Goal: Task Accomplishment & Management: Use online tool/utility

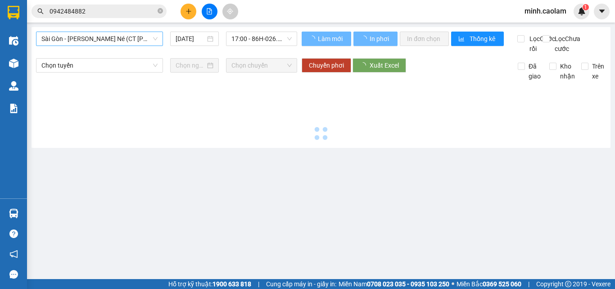
click at [88, 45] on span "Sài Gòn - [PERSON_NAME] Né (CT [PERSON_NAME])" at bounding box center [99, 39] width 116 height 14
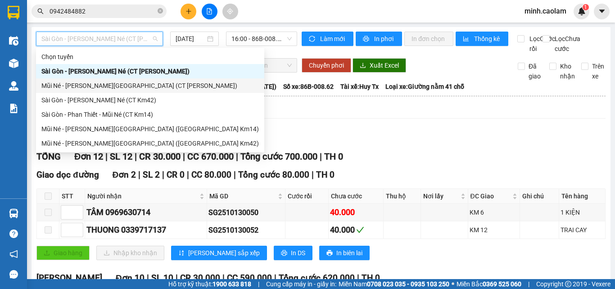
click at [76, 90] on div "Mũi Né - [PERSON_NAME][GEOGRAPHIC_DATA] (CT [PERSON_NAME])" at bounding box center [149, 86] width 217 height 10
type input "[DATE]"
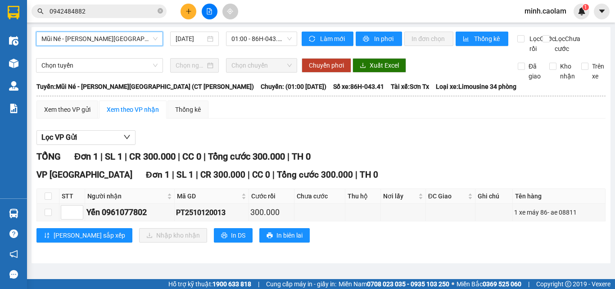
click at [254, 41] on span "01:00 - 86H-043.41" at bounding box center [261, 39] width 60 height 14
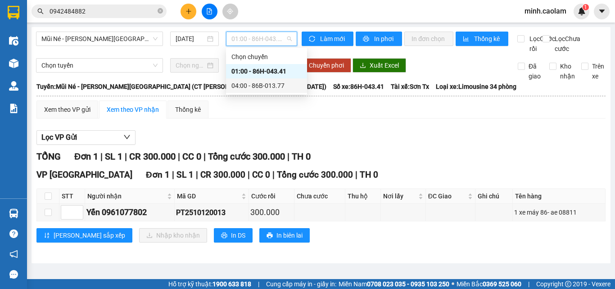
click at [276, 86] on div "04:00 - 86B-013.77" at bounding box center [266, 86] width 70 height 10
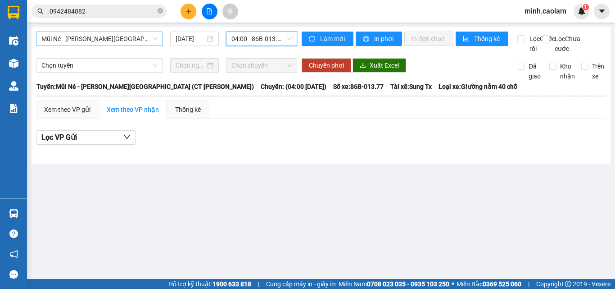
click at [79, 44] on span "Mũi Né - [PERSON_NAME][GEOGRAPHIC_DATA] (CT [PERSON_NAME])" at bounding box center [99, 39] width 116 height 14
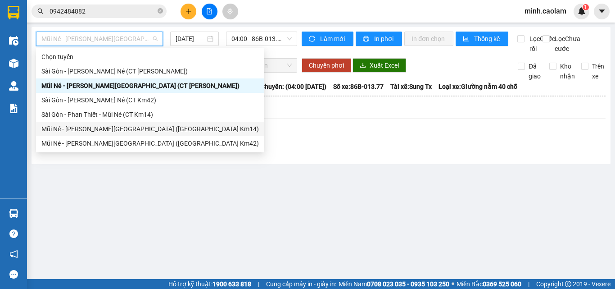
click at [63, 134] on div "Mũi Né - [PERSON_NAME][GEOGRAPHIC_DATA] ([GEOGRAPHIC_DATA] Km14)" at bounding box center [150, 129] width 228 height 14
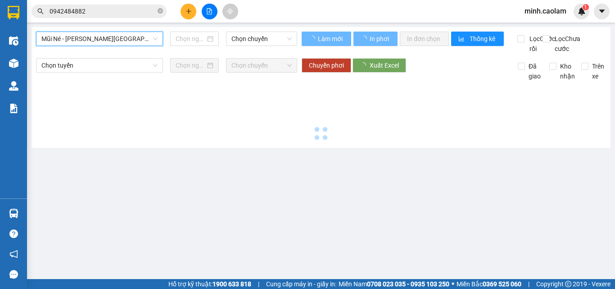
type input "[DATE]"
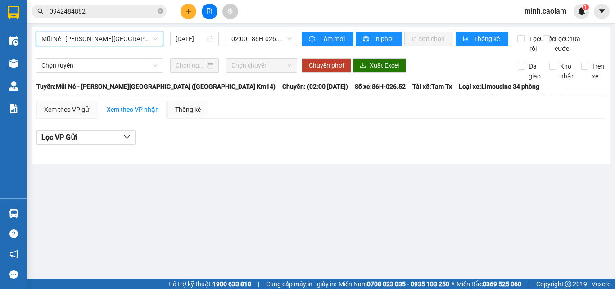
drag, startPoint x: 271, startPoint y: 32, endPoint x: 270, endPoint y: 53, distance: 20.3
click at [271, 34] on span "02:00 - 86H-026.52" at bounding box center [261, 39] width 60 height 14
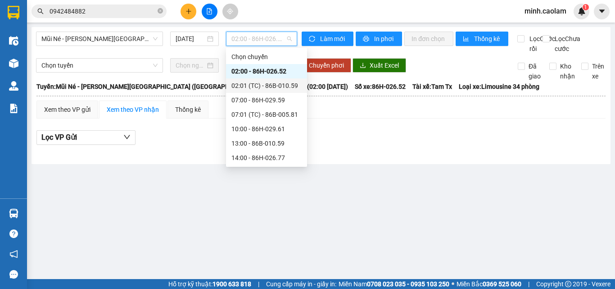
click at [263, 88] on div "02:01 (TC) - 86B-010.59" at bounding box center [266, 86] width 70 height 10
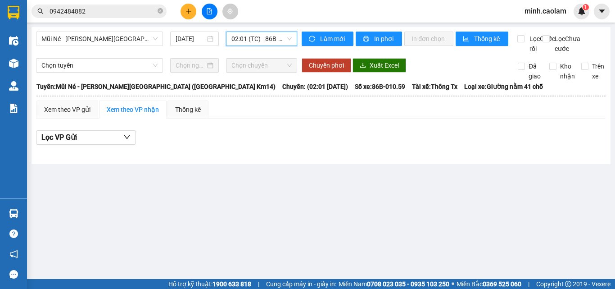
drag, startPoint x: 262, startPoint y: 42, endPoint x: 257, endPoint y: 76, distance: 34.2
click at [262, 43] on span "02:01 (TC) - 86B-010.59" at bounding box center [261, 39] width 60 height 14
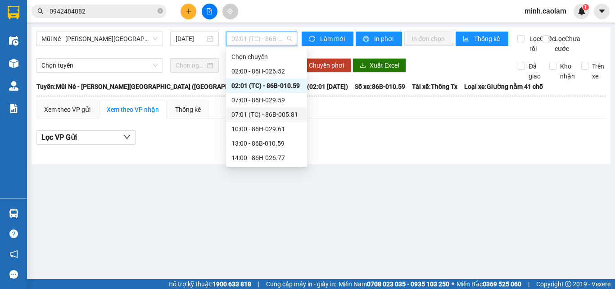
click at [253, 108] on div "07:01 (TC) - 86B-005.81" at bounding box center [266, 114] width 81 height 14
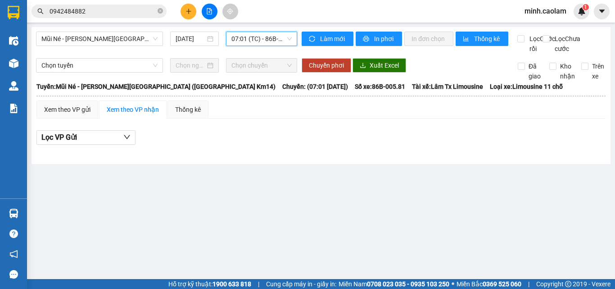
drag, startPoint x: 259, startPoint y: 32, endPoint x: 259, endPoint y: 36, distance: 5.0
click at [259, 36] on div "07:01 (TC) - 86B-005.81" at bounding box center [261, 39] width 71 height 14
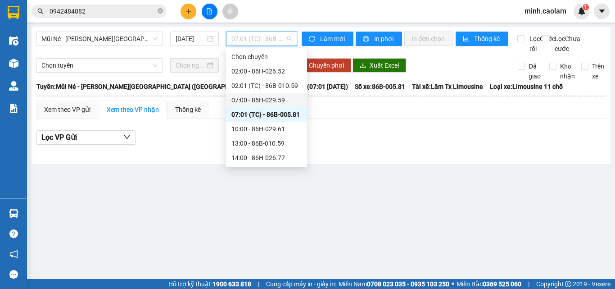
click at [260, 100] on div "07:00 - 86H-029.59" at bounding box center [266, 100] width 70 height 10
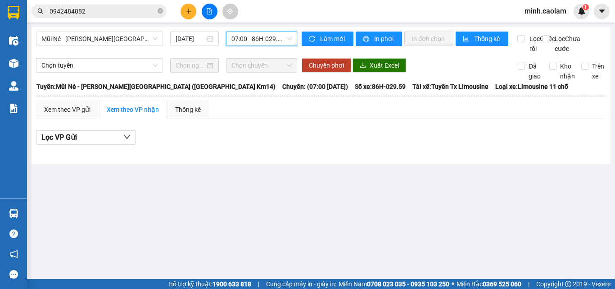
click at [257, 30] on div "Mũi Né - [GEOGRAPHIC_DATA][PERSON_NAME][GEOGRAPHIC_DATA] ([GEOGRAPHIC_DATA] Km1…" at bounding box center [321, 95] width 579 height 137
click at [255, 44] on span "07:00 - 86H-029.59" at bounding box center [261, 39] width 60 height 14
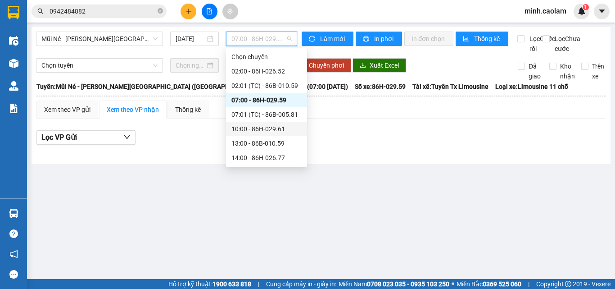
click at [256, 135] on div "10:00 - 86H-029.61" at bounding box center [266, 129] width 81 height 14
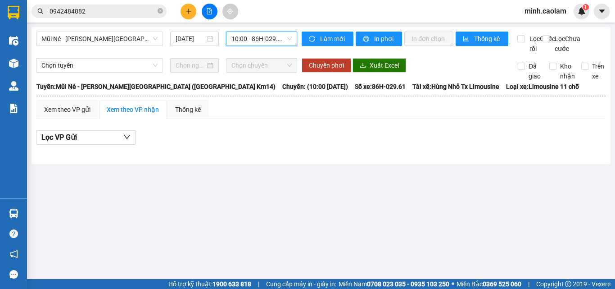
click at [265, 39] on span "10:00 - 86H-029.61" at bounding box center [261, 39] width 60 height 14
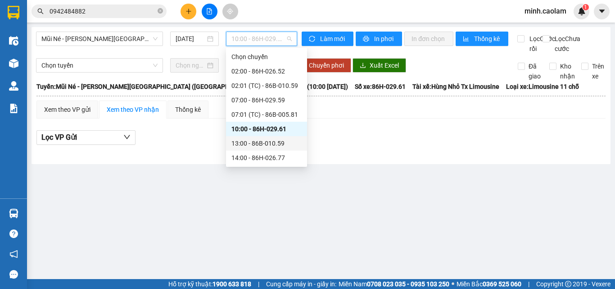
click at [266, 141] on div "13:00 - 86B-010.59" at bounding box center [266, 143] width 70 height 10
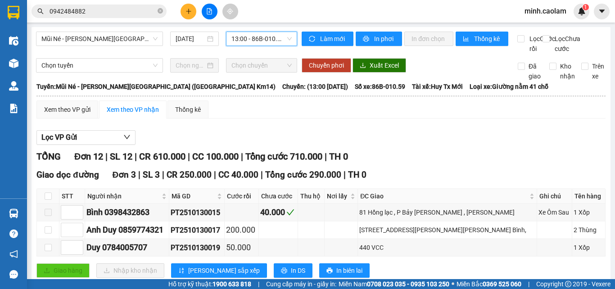
click at [258, 41] on span "13:00 - 86B-010.59" at bounding box center [261, 39] width 60 height 14
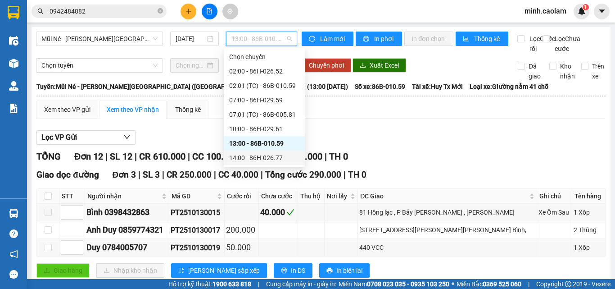
scroll to position [72, 0]
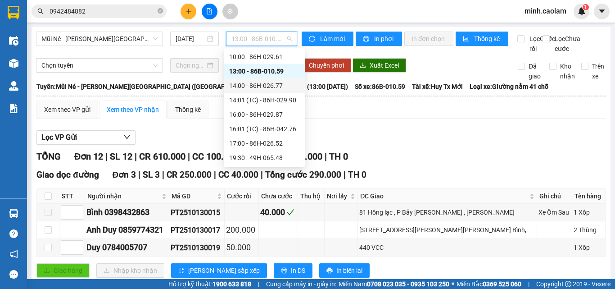
click at [277, 84] on div "14:00 - 86H-026.77" at bounding box center [264, 86] width 70 height 10
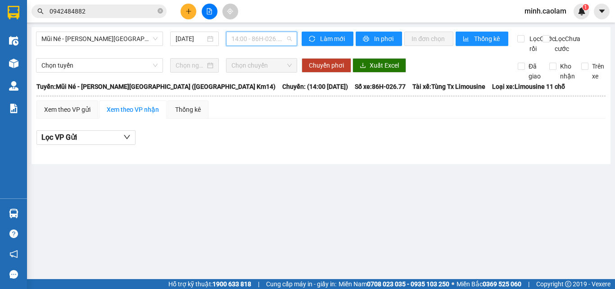
click at [260, 43] on span "14:00 - 86H-026.77" at bounding box center [261, 39] width 60 height 14
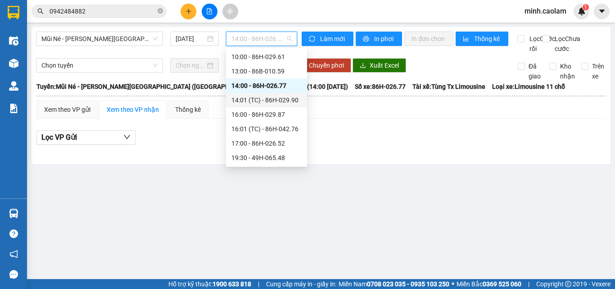
drag, startPoint x: 255, startPoint y: 100, endPoint x: 257, endPoint y: 77, distance: 23.4
click at [255, 100] on div "14:01 (TC) - 86H-029.90" at bounding box center [266, 100] width 70 height 10
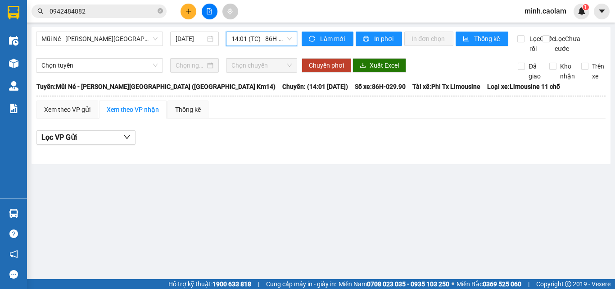
click at [261, 35] on span "14:01 (TC) - 86H-029.90" at bounding box center [261, 39] width 60 height 14
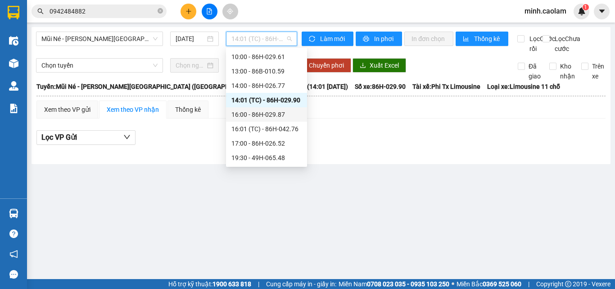
click at [267, 114] on div "16:00 - 86H-029.87" at bounding box center [266, 114] width 70 height 10
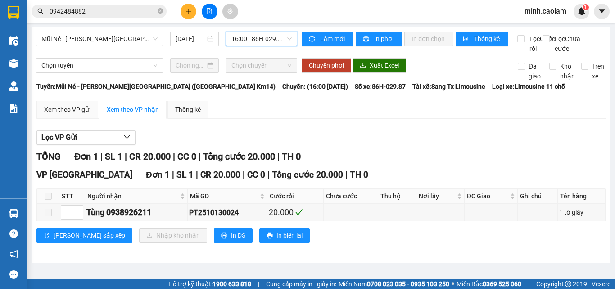
click at [257, 35] on span "16:00 - 86H-029.87" at bounding box center [261, 39] width 60 height 14
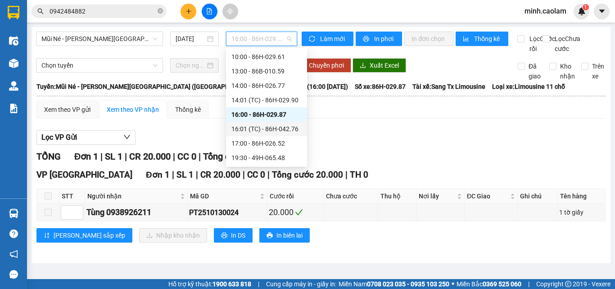
click at [438, 163] on div "[PERSON_NAME] 1 | SL 1 | CR 20.000 | CC 0 | [PERSON_NAME] 20.000 | TH 0" at bounding box center [320, 156] width 569 height 14
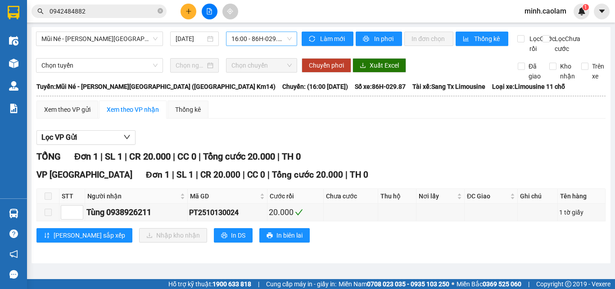
click at [254, 40] on span "16:00 - 86H-029.87" at bounding box center [261, 39] width 60 height 14
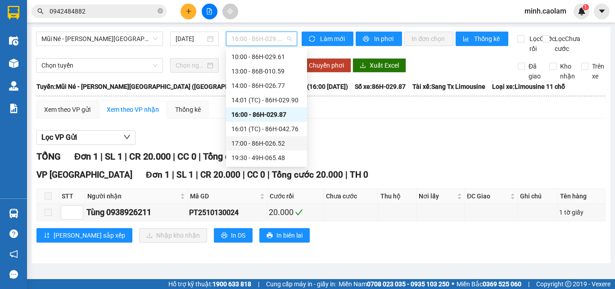
click at [254, 131] on div "16:01 (TC) - 86H-042.76" at bounding box center [266, 129] width 70 height 10
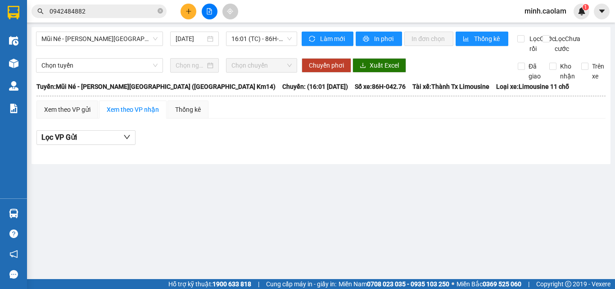
click at [261, 47] on div "Mũi Né - [PERSON_NAME][GEOGRAPHIC_DATA] ([GEOGRAPHIC_DATA] Km14) [DATE] 16:01 (…" at bounding box center [166, 43] width 261 height 22
click at [262, 41] on span "16:01 (TC) - 86H-042.76" at bounding box center [261, 39] width 60 height 14
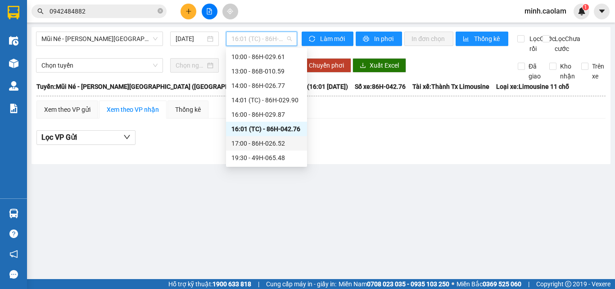
click at [269, 139] on div "17:00 - 86H-026.52" at bounding box center [266, 143] width 70 height 10
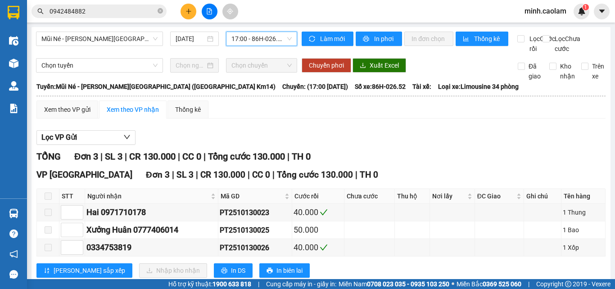
click at [267, 38] on span "17:00 - 86H-026.52" at bounding box center [261, 39] width 60 height 14
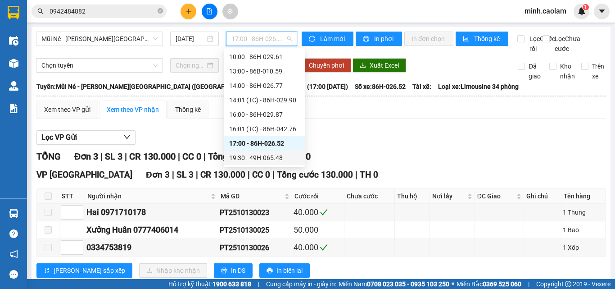
click at [264, 161] on div "19:30 - 49H-065.48" at bounding box center [264, 158] width 70 height 10
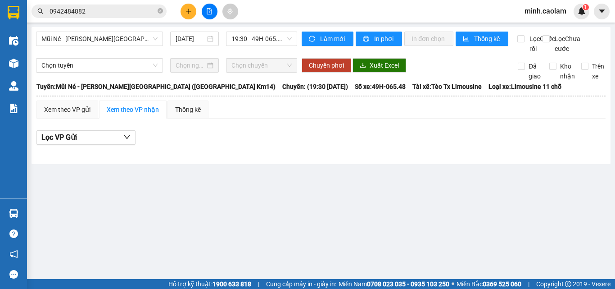
click at [88, 46] on div "Mũi Né - [PERSON_NAME][GEOGRAPHIC_DATA] ([GEOGRAPHIC_DATA] Km14) [DATE] 19:30 -…" at bounding box center [166, 43] width 261 height 22
click at [91, 39] on span "Mũi Né - [PERSON_NAME][GEOGRAPHIC_DATA] ([GEOGRAPHIC_DATA] Km14)" at bounding box center [99, 39] width 116 height 14
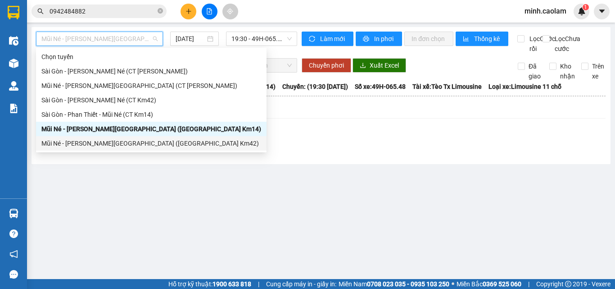
click at [75, 141] on div "Mũi Né - [PERSON_NAME][GEOGRAPHIC_DATA] ([GEOGRAPHIC_DATA] Km42)" at bounding box center [151, 143] width 220 height 10
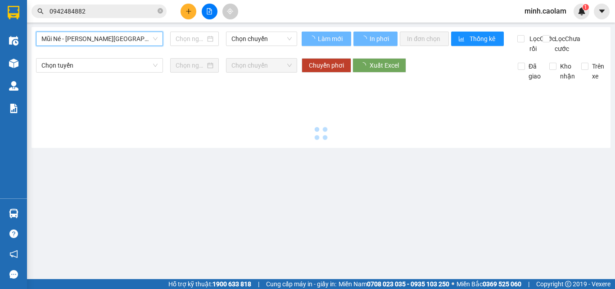
type input "[DATE]"
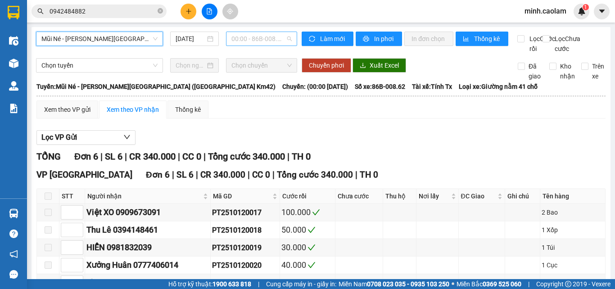
click at [250, 43] on span "00:00 - 86B-008.62" at bounding box center [261, 39] width 60 height 14
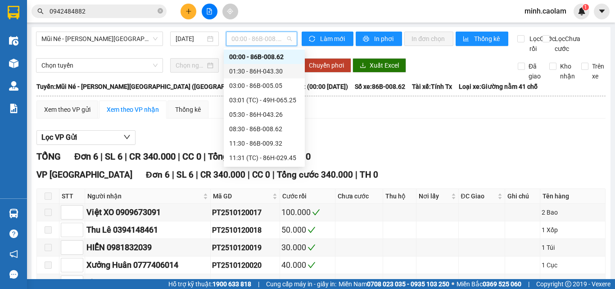
click at [418, 156] on div "Lọc VP Gửi [PERSON_NAME] 6 | SL 6 | CR 340.000 | CC 0 | [PERSON_NAME] 340.000 …" at bounding box center [320, 234] width 569 height 216
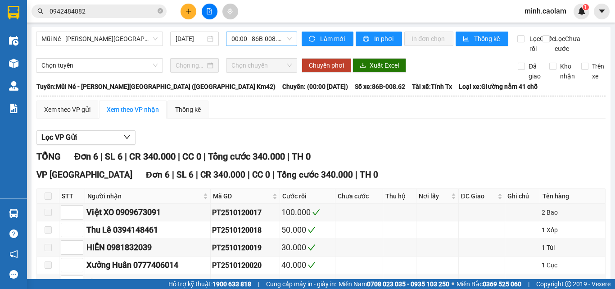
click at [249, 36] on span "00:00 - 86B-008.62" at bounding box center [261, 39] width 60 height 14
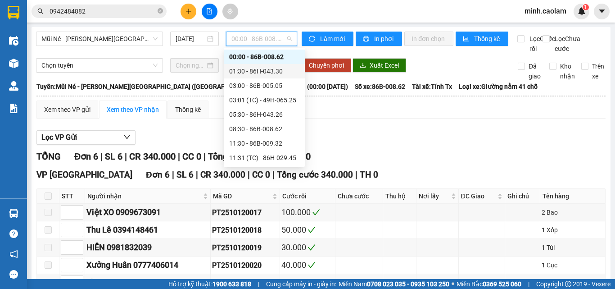
click at [252, 76] on div "01:30 - 86H-043.30" at bounding box center [264, 71] width 81 height 14
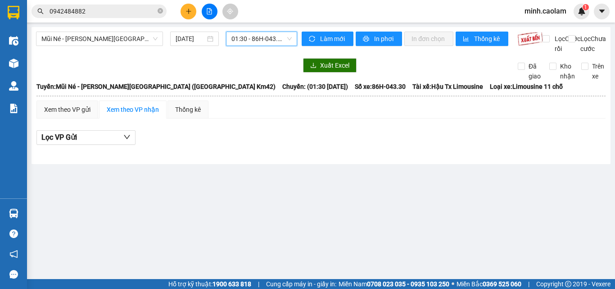
drag, startPoint x: 258, startPoint y: 43, endPoint x: 257, endPoint y: 77, distance: 34.3
click at [258, 44] on span "01:30 - 86H-043.30" at bounding box center [261, 39] width 60 height 14
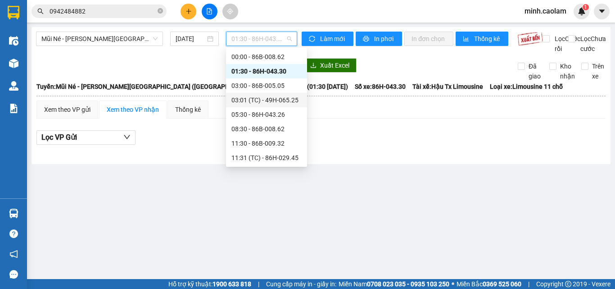
click at [254, 93] on div "03:01 (TC) - 49H-065.25" at bounding box center [266, 100] width 81 height 14
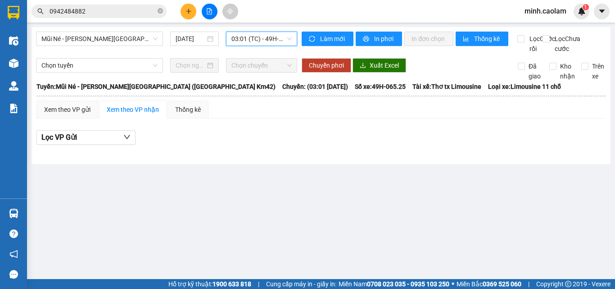
click at [260, 50] on div "Mũi Né - [PERSON_NAME][GEOGRAPHIC_DATA] ([GEOGRAPHIC_DATA] Km42) [DATE] 03:01 0…" at bounding box center [166, 43] width 261 height 22
click at [263, 47] on div "Mũi Né - [PERSON_NAME][GEOGRAPHIC_DATA] ([GEOGRAPHIC_DATA] Km42) [DATE] 03:01 (…" at bounding box center [166, 43] width 261 height 22
drag, startPoint x: 272, startPoint y: 38, endPoint x: 270, endPoint y: 47, distance: 9.3
click at [272, 38] on span "03:01 (TC) - 49H-065.25" at bounding box center [261, 39] width 60 height 14
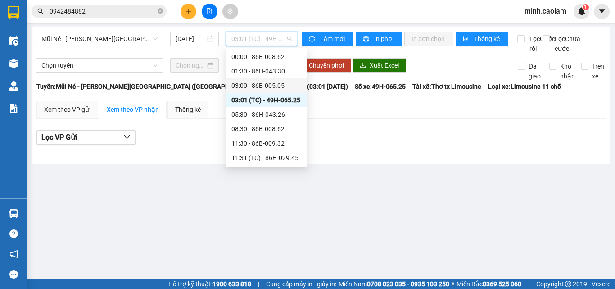
drag, startPoint x: 257, startPoint y: 85, endPoint x: 252, endPoint y: 87, distance: 5.4
click at [257, 86] on div "03:00 - 86B-005.05" at bounding box center [266, 86] width 70 height 10
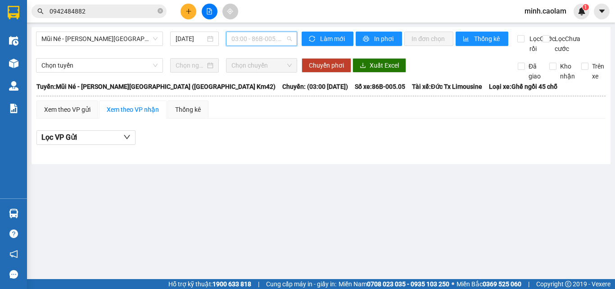
click at [272, 42] on span "03:00 - 86B-005.05" at bounding box center [261, 39] width 60 height 14
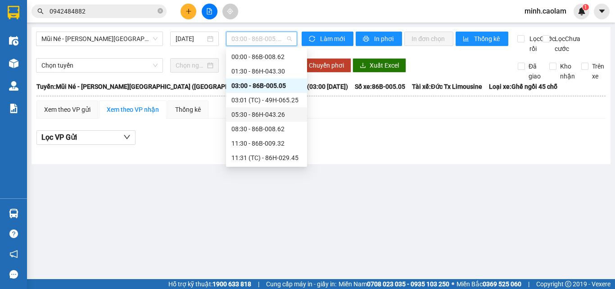
click at [260, 117] on div "05:30 - 86H-043.26" at bounding box center [266, 114] width 70 height 10
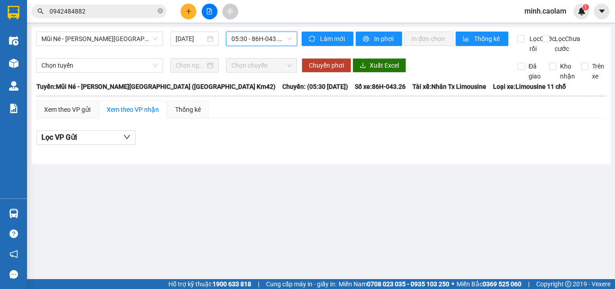
click at [260, 37] on span "05:30 - 86H-043.26" at bounding box center [261, 39] width 60 height 14
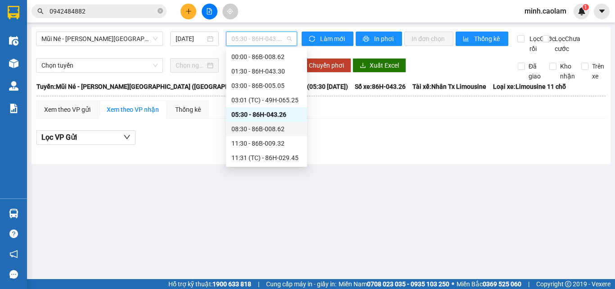
click at [273, 125] on div "08:30 - 86B-008.62" at bounding box center [266, 129] width 70 height 10
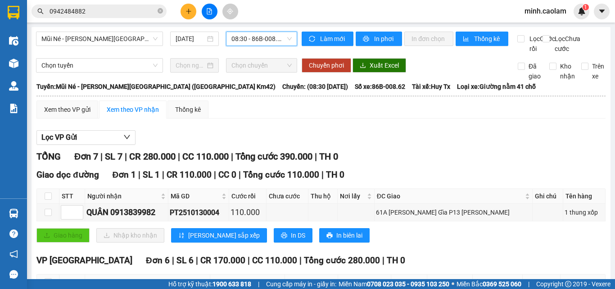
click at [267, 41] on span "08:30 - 86B-008.62" at bounding box center [261, 39] width 60 height 14
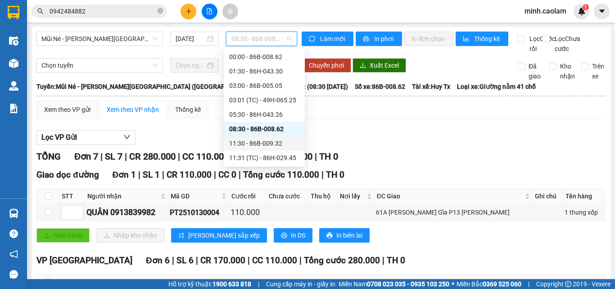
click at [254, 140] on div "11:30 - 86B-009.32" at bounding box center [264, 143] width 70 height 10
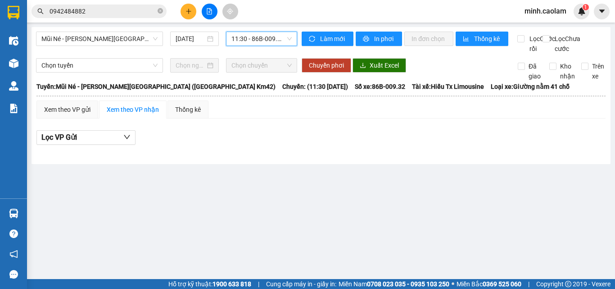
drag, startPoint x: 262, startPoint y: 36, endPoint x: 257, endPoint y: 163, distance: 126.6
click at [262, 37] on span "11:30 - 86B-009.32" at bounding box center [261, 39] width 60 height 14
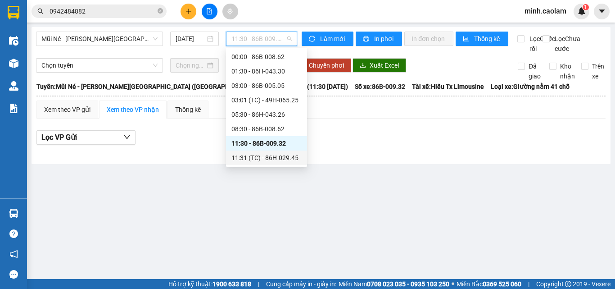
click at [251, 156] on div "11:31 (TC) - 86H-029.45" at bounding box center [266, 158] width 70 height 10
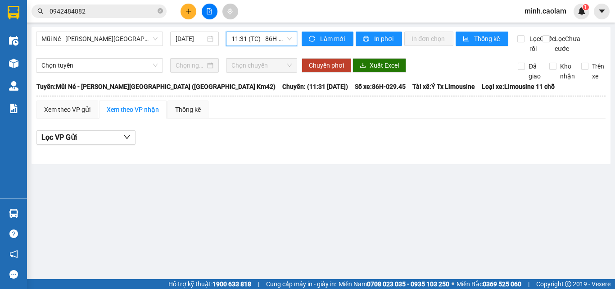
click at [247, 46] on div "Mũi Né - [PERSON_NAME][GEOGRAPHIC_DATA] (CT Km42) [DATE] 11:31 11:31 (TC) - 86H…" at bounding box center [166, 43] width 261 height 22
click at [248, 41] on span "11:31 (TC) - 86H-029.45" at bounding box center [261, 39] width 60 height 14
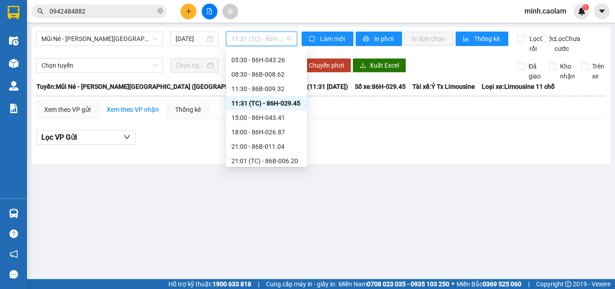
scroll to position [72, 0]
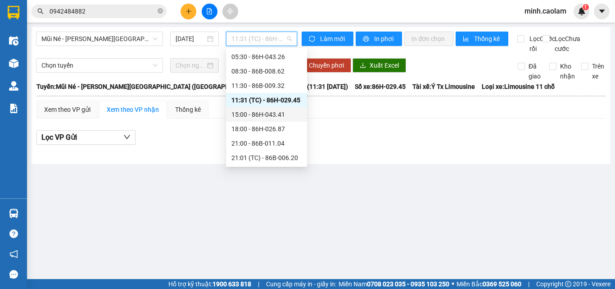
click at [253, 117] on div "15:00 - 86H-043.41" at bounding box center [266, 114] width 70 height 10
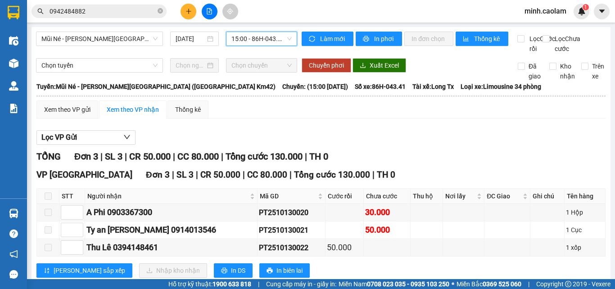
click at [256, 39] on span "15:00 - 86H-043.41" at bounding box center [261, 39] width 60 height 14
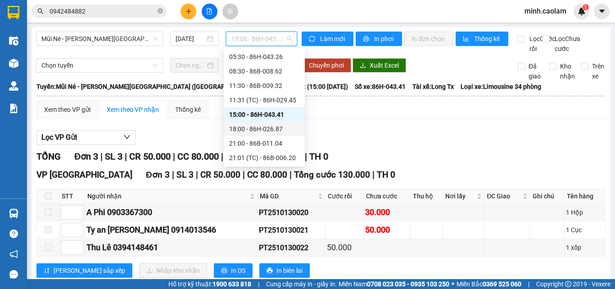
click at [272, 130] on div "18:00 - 86H-026.87" at bounding box center [264, 129] width 70 height 10
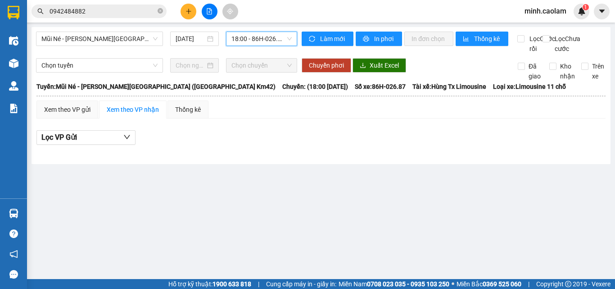
click at [263, 38] on span "18:00 - 86H-026.87" at bounding box center [261, 39] width 60 height 14
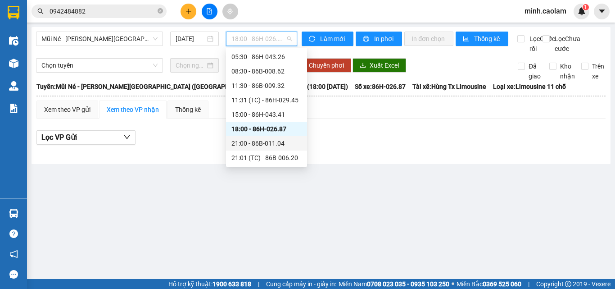
click at [258, 142] on div "21:00 - 86B-011.04" at bounding box center [266, 143] width 70 height 10
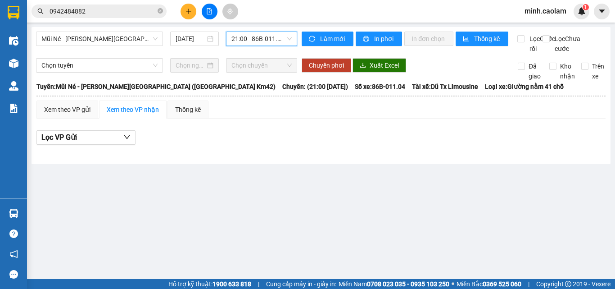
click at [263, 37] on span "21:00 - 86B-011.04" at bounding box center [261, 39] width 60 height 14
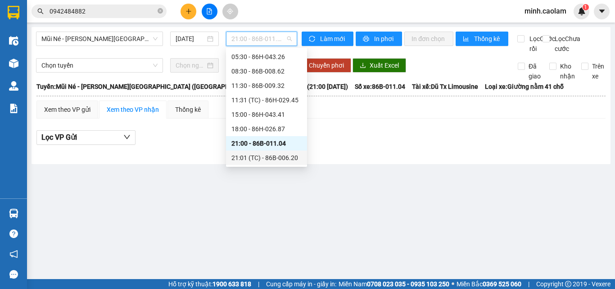
click at [263, 157] on div "21:01 (TC) - 86B-006.20" at bounding box center [266, 158] width 70 height 10
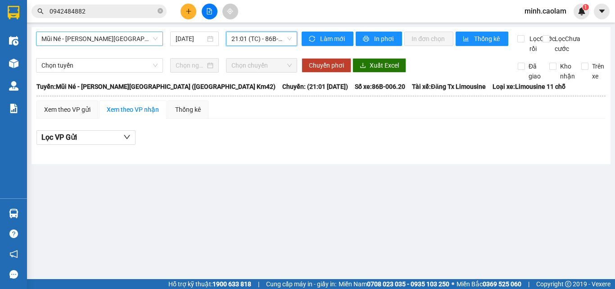
click at [106, 39] on span "Mũi Né - [PERSON_NAME][GEOGRAPHIC_DATA] ([GEOGRAPHIC_DATA] Km42)" at bounding box center [99, 39] width 116 height 14
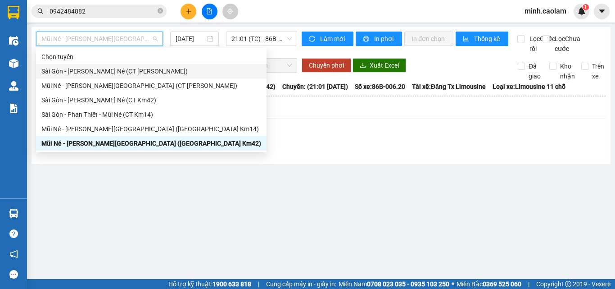
click at [72, 70] on div "Sài Gòn - [PERSON_NAME] Né (CT [PERSON_NAME])" at bounding box center [151, 71] width 220 height 10
type input "[DATE]"
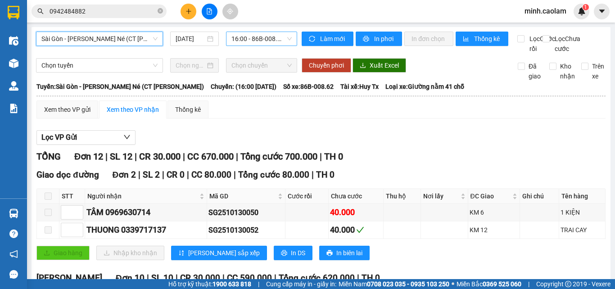
drag, startPoint x: 262, startPoint y: 41, endPoint x: 253, endPoint y: 45, distance: 10.1
click at [261, 43] on span "16:00 - 86B-008.62" at bounding box center [261, 39] width 60 height 14
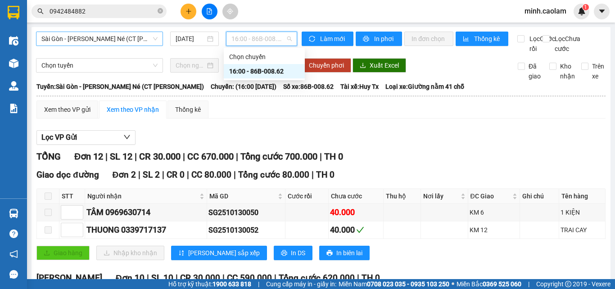
drag, startPoint x: 86, startPoint y: 30, endPoint x: 81, endPoint y: 45, distance: 15.1
click at [86, 30] on div "[GEOGRAPHIC_DATA] - [PERSON_NAME] Né (CT [PERSON_NAME]) [DATE] 16:00 - 86B-008.…" at bounding box center [321, 275] width 579 height 497
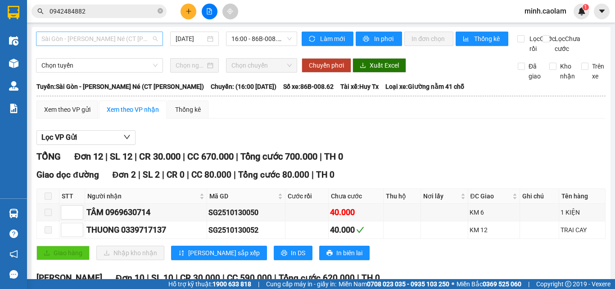
click at [87, 38] on span "Sài Gòn - [PERSON_NAME] Né (CT [PERSON_NAME])" at bounding box center [99, 39] width 116 height 14
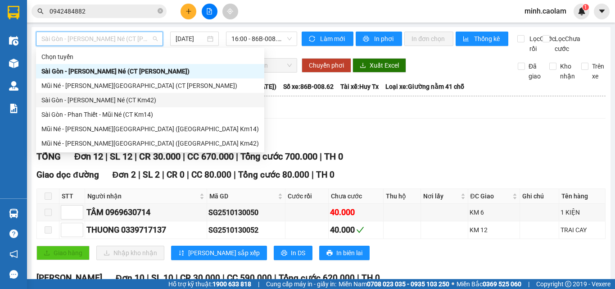
click at [65, 104] on div "Sài Gòn - [PERSON_NAME] Né (CT Km42)" at bounding box center [149, 100] width 217 height 10
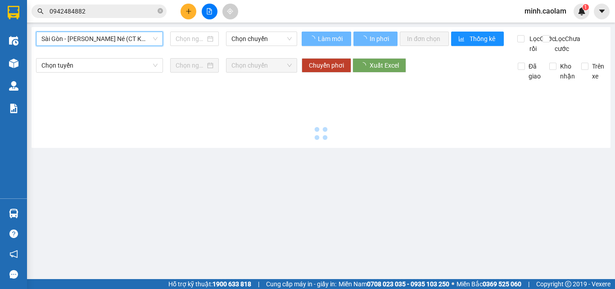
type input "[DATE]"
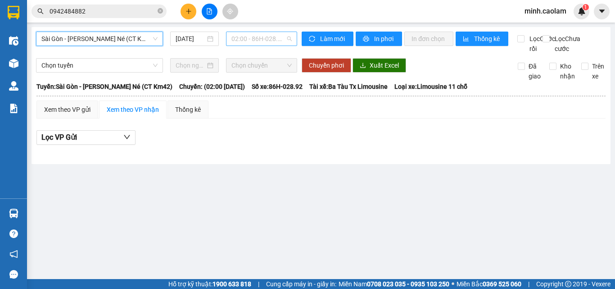
drag, startPoint x: 254, startPoint y: 43, endPoint x: 257, endPoint y: 67, distance: 24.1
click at [254, 43] on span "02:00 - 86H-028.92" at bounding box center [261, 39] width 60 height 14
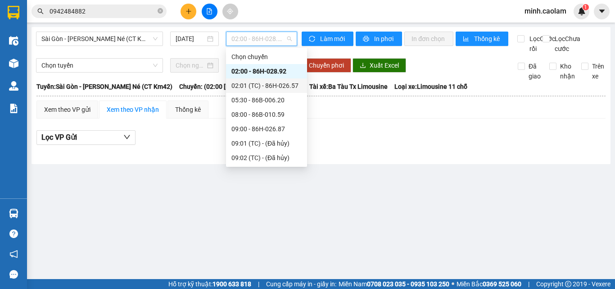
click at [256, 88] on div "02:01 (TC) - 86H-026.57" at bounding box center [266, 86] width 70 height 10
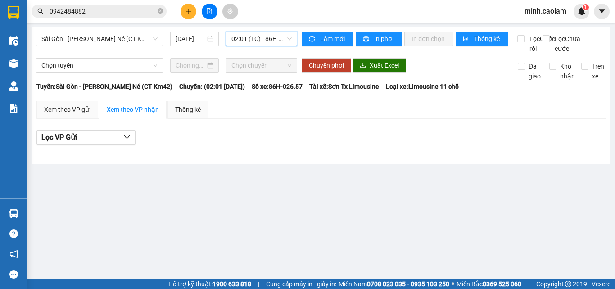
click at [258, 48] on div "Sài Gòn - [PERSON_NAME] Né (CT Km42) [DATE] 02:01 02:01 (TC) - 86H-026.57" at bounding box center [166, 43] width 261 height 22
click at [259, 47] on div "Sài Gòn - [PERSON_NAME] Né (CT Km42) [DATE] 02:01 (TC) - 86H-026.57" at bounding box center [166, 43] width 261 height 22
click at [261, 44] on span "02:01 (TC) - 86H-026.57" at bounding box center [261, 39] width 60 height 14
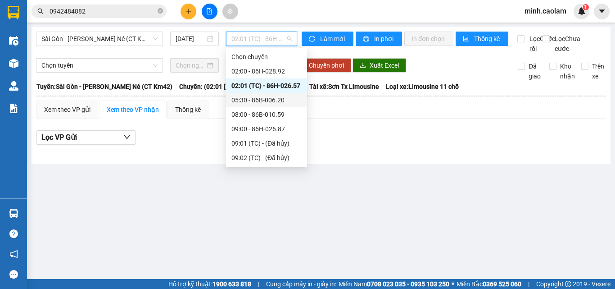
drag, startPoint x: 257, startPoint y: 100, endPoint x: 244, endPoint y: 72, distance: 30.4
click at [255, 100] on div "05:30 - 86B-006.20" at bounding box center [266, 100] width 70 height 10
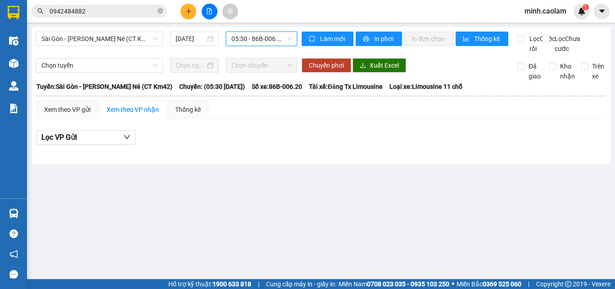
click at [254, 36] on span "05:30 - 86B-006.20" at bounding box center [261, 39] width 60 height 14
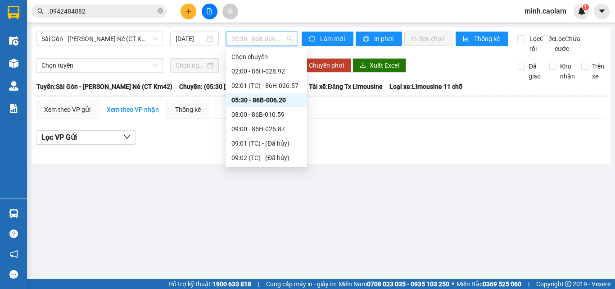
click at [253, 113] on div "08:00 - 86B-010.59" at bounding box center [266, 114] width 70 height 10
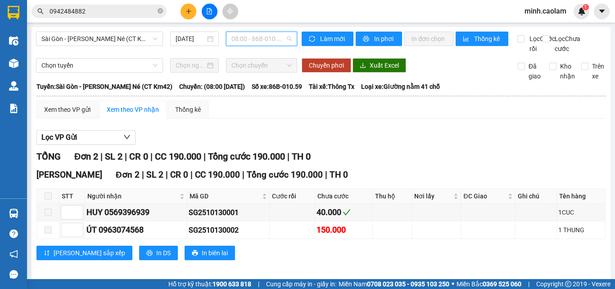
click at [263, 39] on span "08:00 - 86B-010.59" at bounding box center [261, 39] width 60 height 14
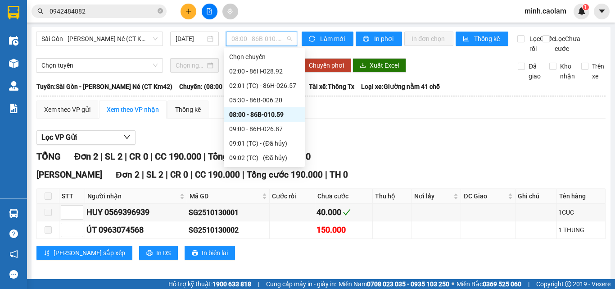
click at [389, 115] on div "Xem theo VP gửi Xem theo VP nhận Thống kê" at bounding box center [320, 109] width 569 height 18
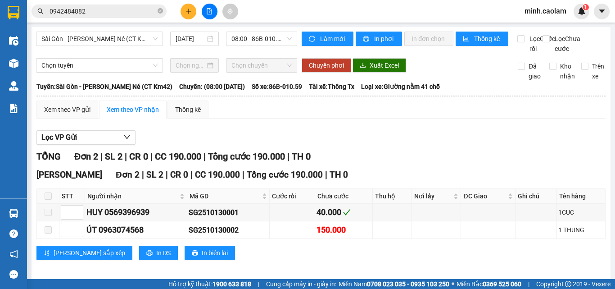
click at [253, 28] on div "[GEOGRAPHIC_DATA] - [PERSON_NAME] Né ([GEOGRAPHIC_DATA] Km42) [DATE] 08:00 - 86…" at bounding box center [321, 153] width 579 height 253
click at [254, 41] on span "08:00 - 86B-010.59" at bounding box center [261, 39] width 60 height 14
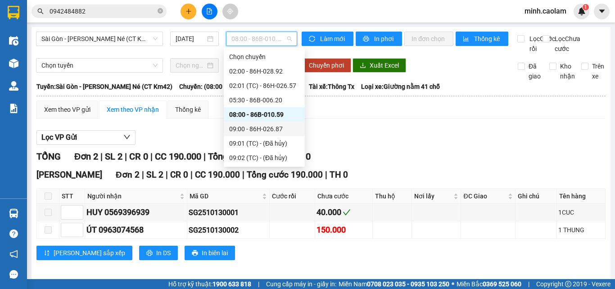
click at [249, 128] on div "09:00 - 86H-026.87" at bounding box center [264, 129] width 70 height 10
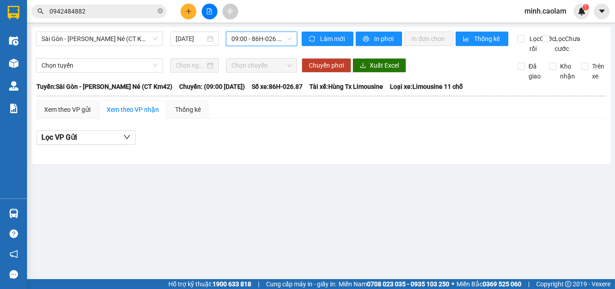
click at [258, 38] on span "09:00 - 86H-026.87" at bounding box center [261, 39] width 60 height 14
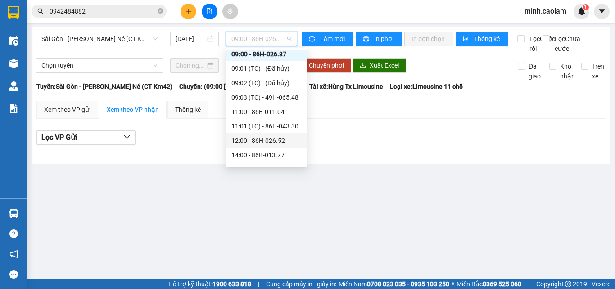
scroll to position [90, 0]
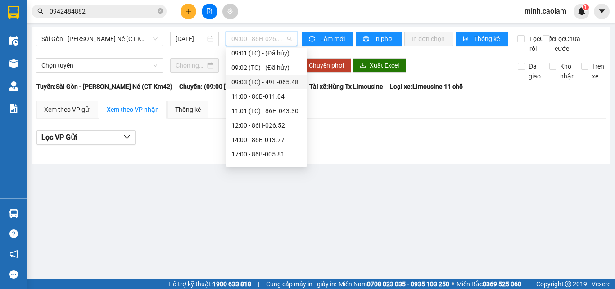
click at [265, 83] on div "09:03 (TC) - 49H-065.48" at bounding box center [266, 82] width 70 height 10
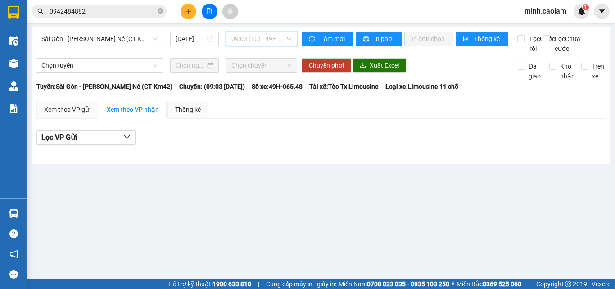
drag, startPoint x: 250, startPoint y: 41, endPoint x: 251, endPoint y: 77, distance: 36.0
click at [250, 42] on span "09:03 (TC) - 49H-065.48" at bounding box center [261, 39] width 60 height 14
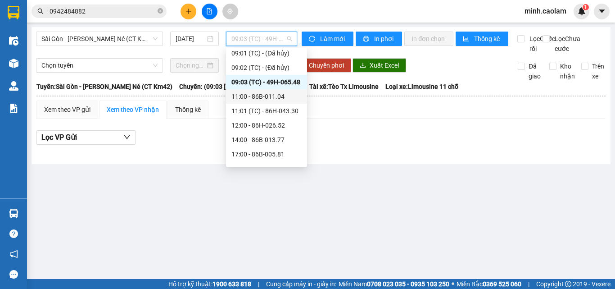
click at [253, 100] on div "11:00 - 86B-011.04" at bounding box center [266, 96] width 70 height 10
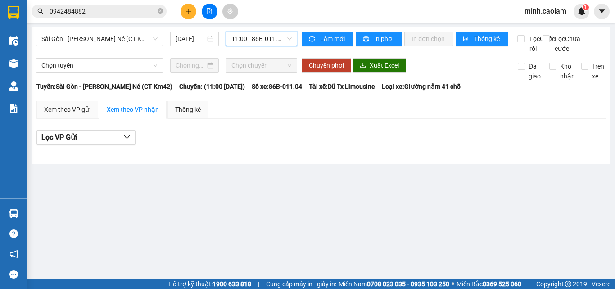
click at [262, 36] on span "11:00 - 86B-011.04" at bounding box center [261, 39] width 60 height 14
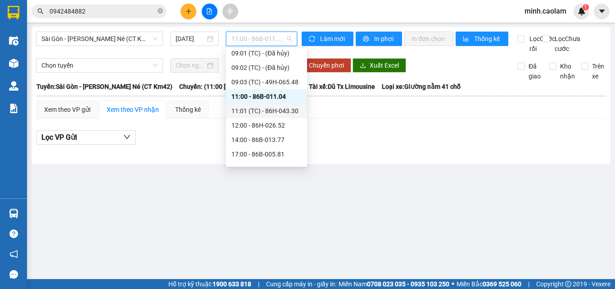
click at [263, 112] on div "11:01 (TC) - 86H-043.30" at bounding box center [266, 111] width 70 height 10
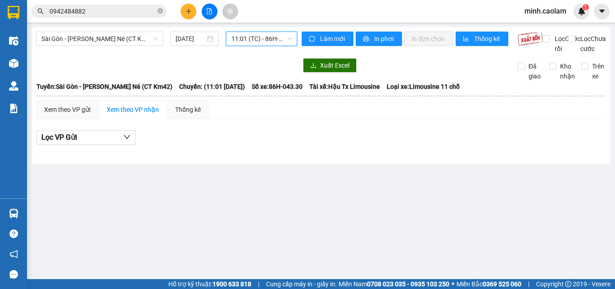
click at [246, 46] on div "Sài Gòn - [PERSON_NAME] Né (CT Km42) [DATE] 11:01 11:01 (TC) - 86H-043.30" at bounding box center [166, 43] width 261 height 22
click at [247, 44] on span "11:01 (TC) - 86H-043.30" at bounding box center [261, 39] width 60 height 14
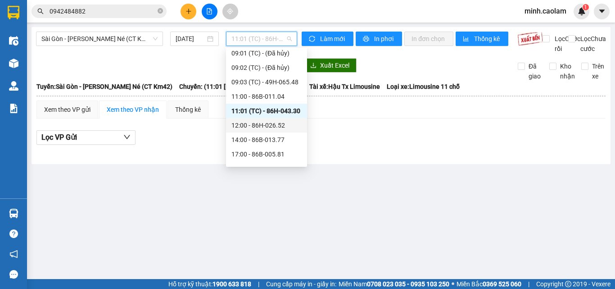
click at [246, 122] on div "12:00 - 86H-026.52" at bounding box center [266, 125] width 70 height 10
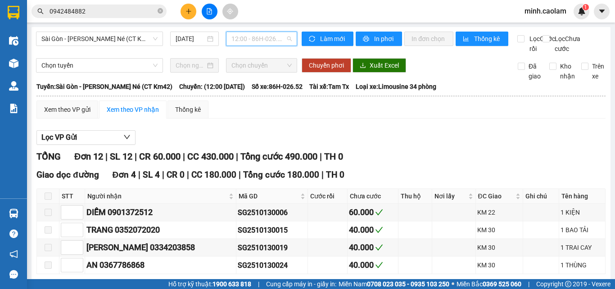
click at [251, 39] on span "12:00 - 86H-026.52" at bounding box center [261, 39] width 60 height 14
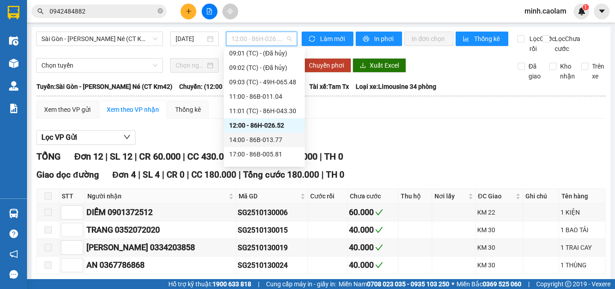
click at [271, 135] on div "14:00 - 86B-013.77" at bounding box center [264, 139] width 81 height 14
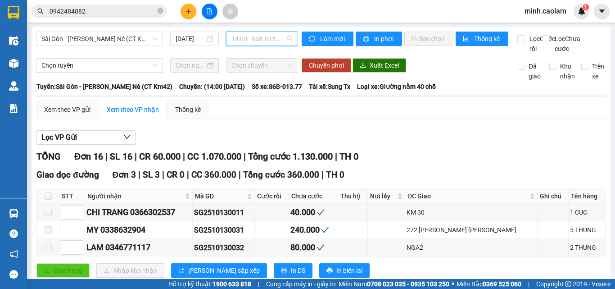
click at [257, 42] on span "14:00 - 86B-013.77" at bounding box center [261, 39] width 60 height 14
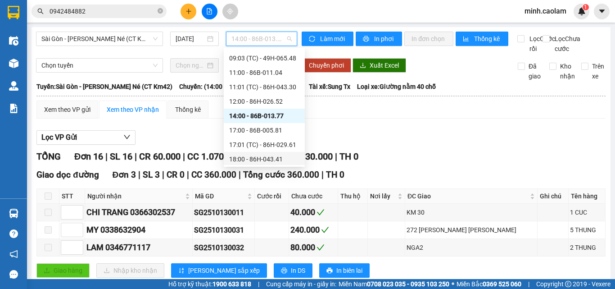
scroll to position [135, 0]
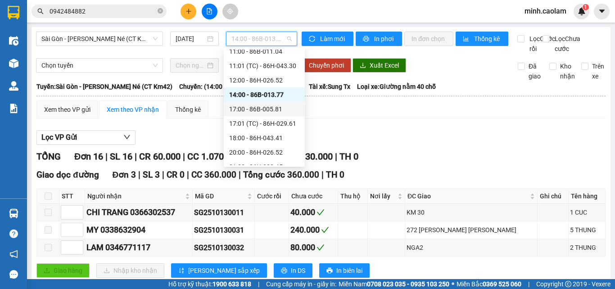
click at [260, 112] on div "17:00 - 86B-005.81" at bounding box center [264, 109] width 70 height 10
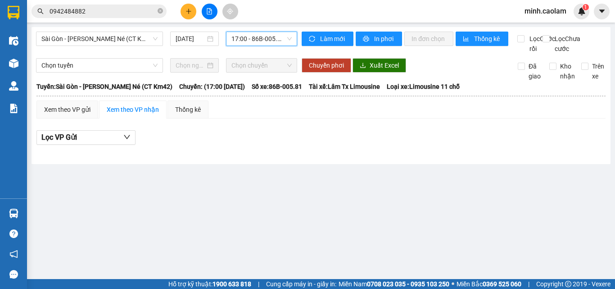
click at [266, 40] on span "17:00 - 86B-005.81" at bounding box center [261, 39] width 60 height 14
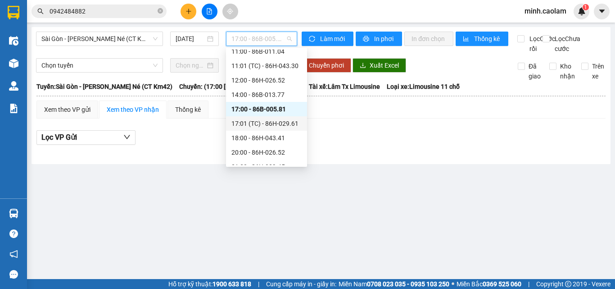
click at [267, 125] on div "17:01 (TC) - 86H-029.61" at bounding box center [266, 123] width 70 height 10
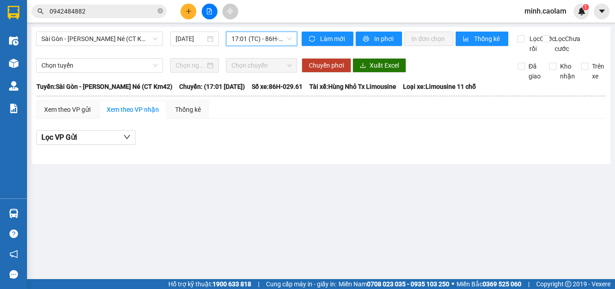
click at [260, 46] on div "Sài Gòn - [PERSON_NAME] Né (CT Km42) [DATE] 17:01 17:01 (TC) - 86H-029.61" at bounding box center [166, 43] width 261 height 22
click at [264, 49] on div "Sài Gòn - [PERSON_NAME] Né (CT Km42) [DATE] 17:01 (TC) - 86H-029.61" at bounding box center [166, 43] width 261 height 22
click at [266, 38] on span "17:01 (TC) - 86H-029.61" at bounding box center [261, 39] width 60 height 14
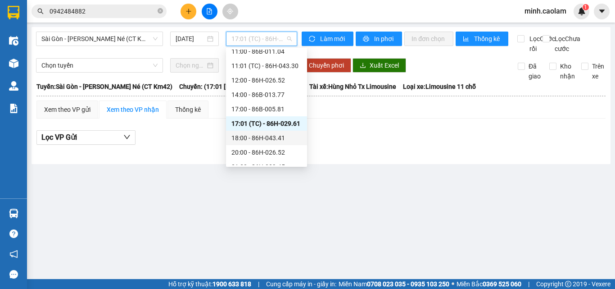
click at [263, 134] on div "18:00 - 86H-043.41" at bounding box center [266, 138] width 70 height 10
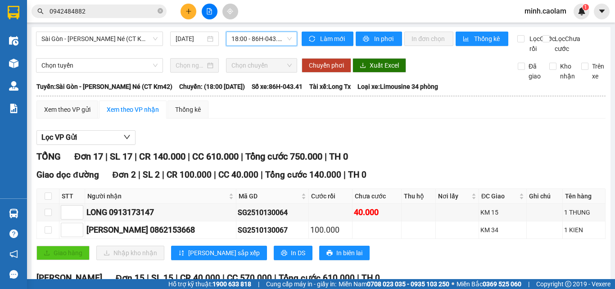
click at [267, 36] on span "18:00 - 86H-043.41" at bounding box center [261, 39] width 60 height 14
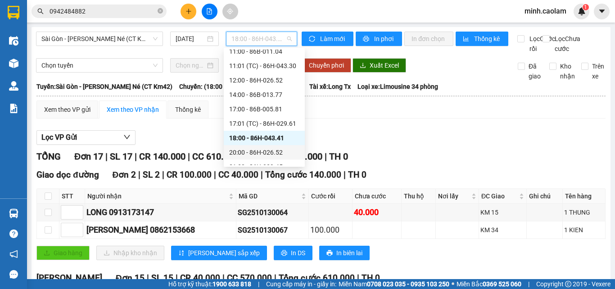
click at [264, 154] on div "20:00 - 86H-026.52" at bounding box center [264, 152] width 70 height 10
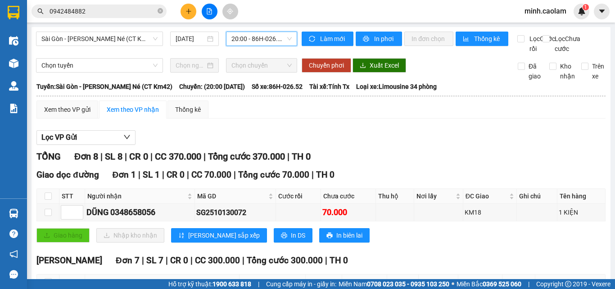
click at [267, 39] on span "20:00 - 86H-026.52" at bounding box center [261, 39] width 60 height 14
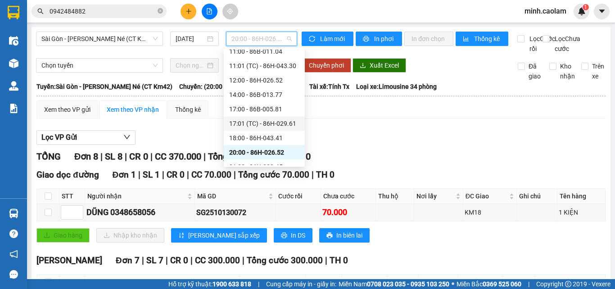
scroll to position [141, 0]
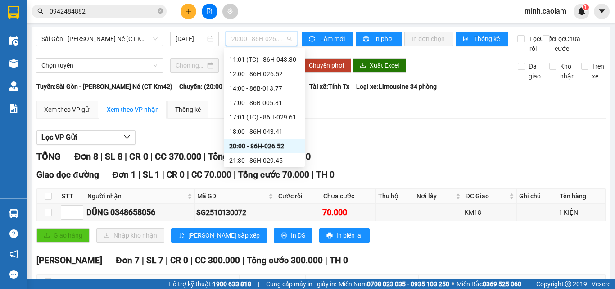
click at [253, 153] on div "20:00 - 86H-026.52" at bounding box center [264, 146] width 81 height 14
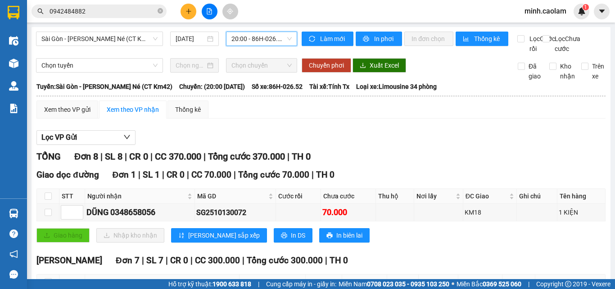
click at [247, 29] on div "[GEOGRAPHIC_DATA] - [PERSON_NAME] Né ([GEOGRAPHIC_DATA] Km42) [DATE] 20:00 20:0…" at bounding box center [321, 240] width 579 height 427
click at [248, 39] on span "20:00 - 86H-026.52" at bounding box center [261, 39] width 60 height 14
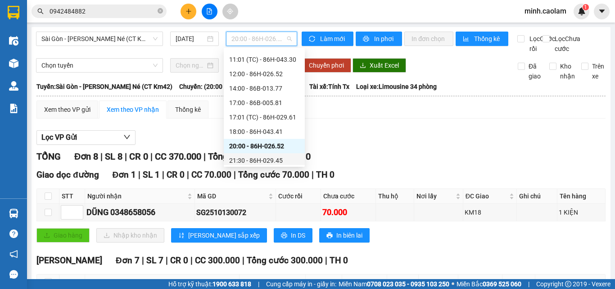
click at [240, 159] on div "21:30 - 86H-029.45" at bounding box center [264, 160] width 70 height 10
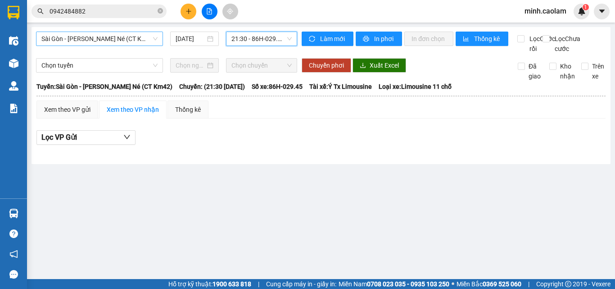
click at [106, 43] on span "Sài Gòn - [PERSON_NAME] Né (CT Km42)" at bounding box center [99, 39] width 116 height 14
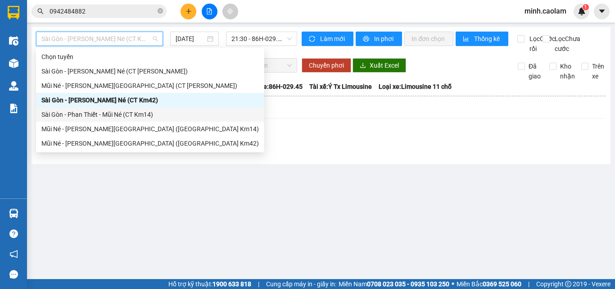
click at [57, 119] on div "Sài Gòn - Phan Thiết - Mũi Né (CT Km14)" at bounding box center [149, 114] width 217 height 10
type input "[DATE]"
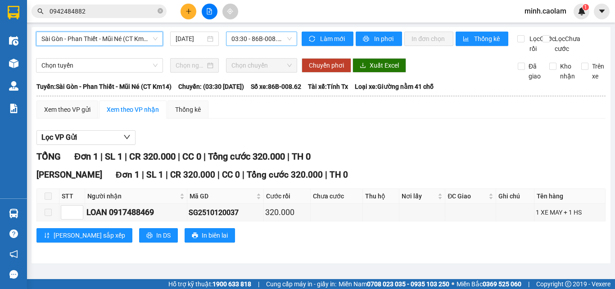
click at [257, 35] on span "03:30 - 86B-008.62" at bounding box center [261, 39] width 60 height 14
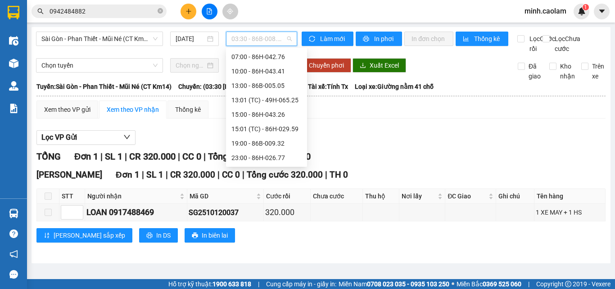
scroll to position [14, 0]
click at [455, 137] on div "Lọc VP Gửi [PERSON_NAME] 1 | SL 1 | CR 320.000 | CC 0 | [PERSON_NAME] 320.000 …" at bounding box center [320, 190] width 569 height 128
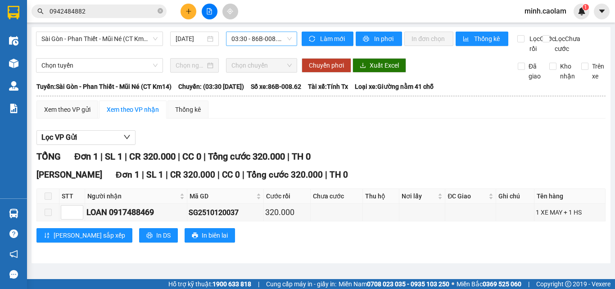
click at [264, 39] on span "03:30 - 86B-008.62" at bounding box center [261, 39] width 60 height 14
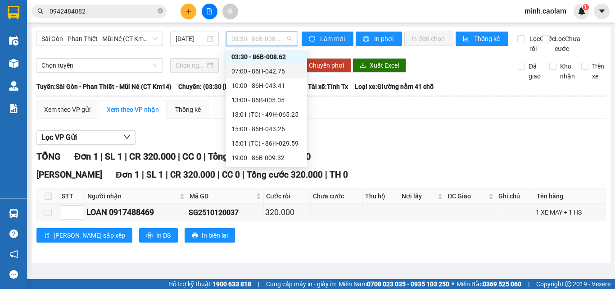
click at [253, 72] on div "07:00 - 86H-042.76" at bounding box center [266, 71] width 70 height 10
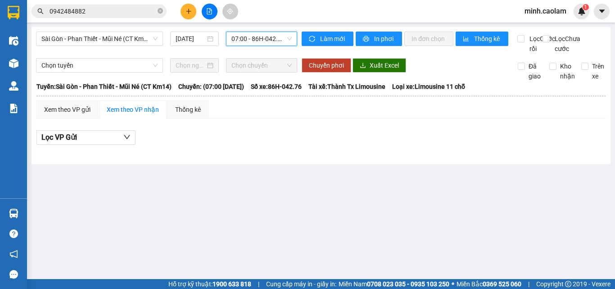
click at [251, 42] on span "07:00 - 86H-042.76" at bounding box center [261, 39] width 60 height 14
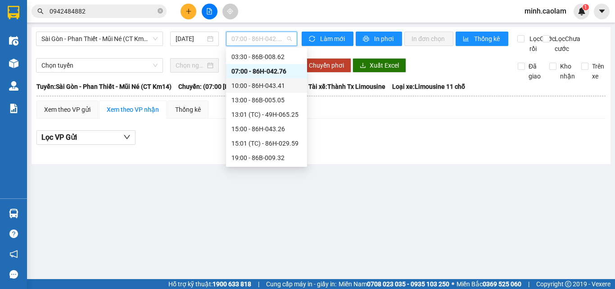
click at [256, 84] on div "10:00 - 86H-043.41" at bounding box center [266, 86] width 70 height 10
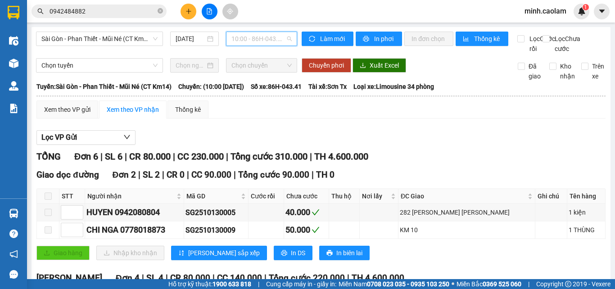
drag, startPoint x: 260, startPoint y: 38, endPoint x: 261, endPoint y: 50, distance: 11.8
click at [261, 39] on span "10:00 - 86H-043.41" at bounding box center [261, 39] width 60 height 14
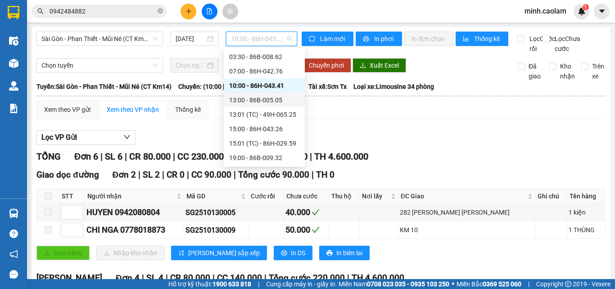
click at [266, 98] on div "13:00 - 86B-005.05" at bounding box center [264, 100] width 70 height 10
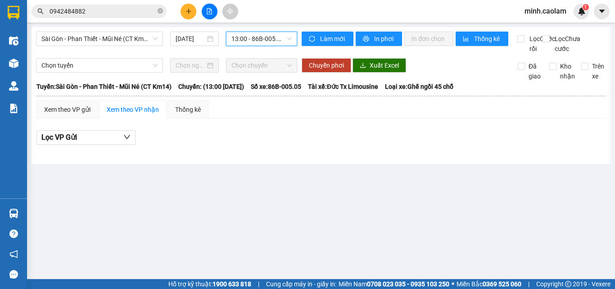
click at [265, 42] on span "13:00 - 86B-005.05" at bounding box center [261, 39] width 60 height 14
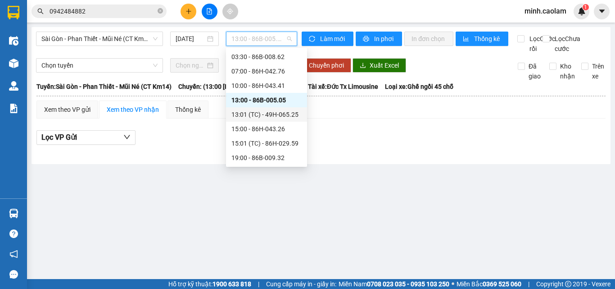
click at [261, 113] on div "13:01 (TC) - 49H-065.25" at bounding box center [266, 114] width 70 height 10
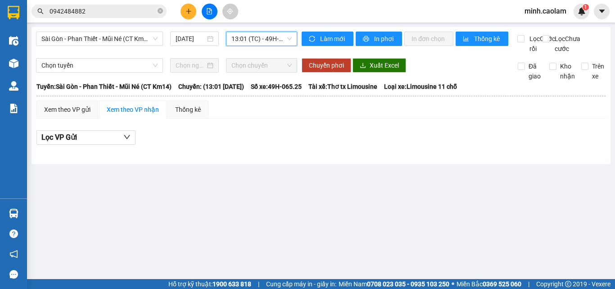
click at [258, 44] on span "13:01 (TC) - 49H-065.25" at bounding box center [261, 39] width 60 height 14
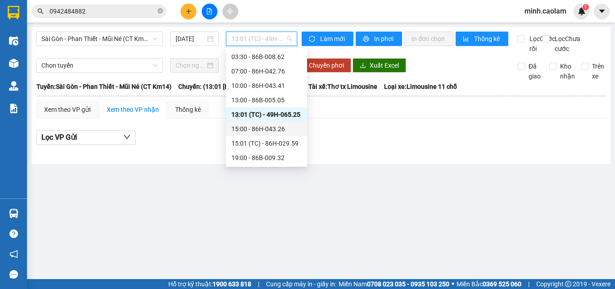
click at [254, 125] on div "15:00 - 86H-043.26" at bounding box center [266, 129] width 70 height 10
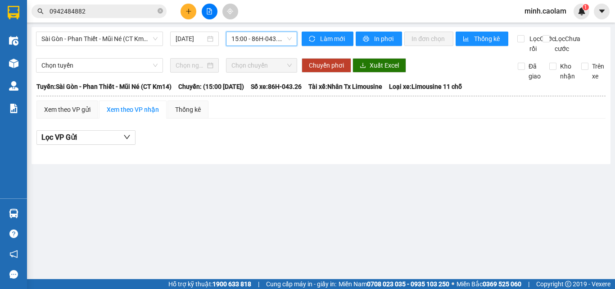
click at [256, 31] on div "[GEOGRAPHIC_DATA] - [PERSON_NAME] Né ([GEOGRAPHIC_DATA] Km14) [DATE] 15:00 15:0…" at bounding box center [321, 95] width 579 height 137
click at [280, 37] on span "15:00 - 86H-043.26" at bounding box center [261, 39] width 60 height 14
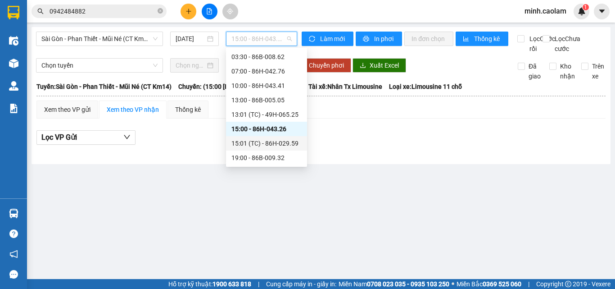
click at [268, 145] on div "15:01 (TC) - 86H-029.59" at bounding box center [266, 143] width 70 height 10
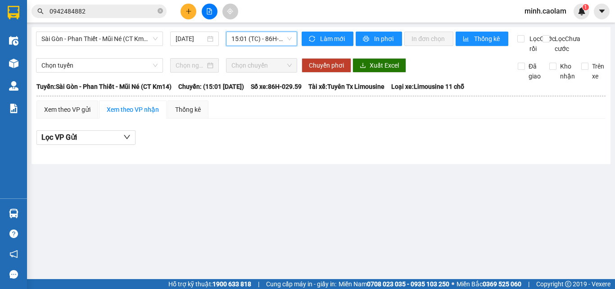
click at [257, 39] on span "15:01 (TC) - 86H-029.59" at bounding box center [261, 39] width 60 height 14
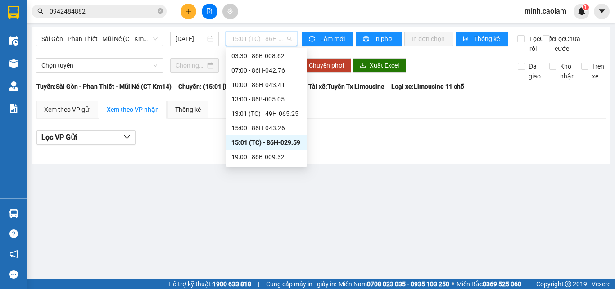
scroll to position [29, 0]
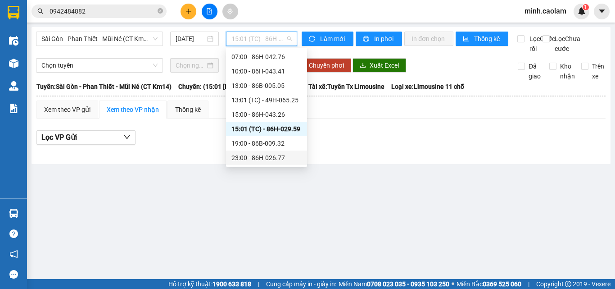
click at [262, 147] on div "19:00 - 86B-009.32" at bounding box center [266, 143] width 70 height 10
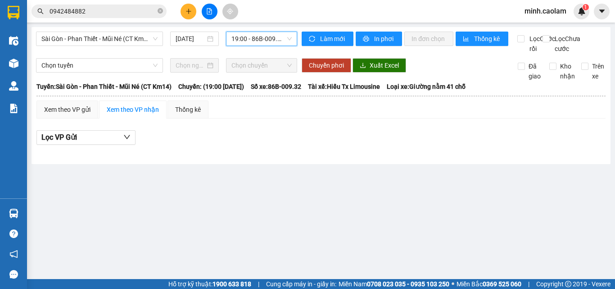
click at [249, 39] on span "19:00 - 86B-009.32" at bounding box center [261, 39] width 60 height 14
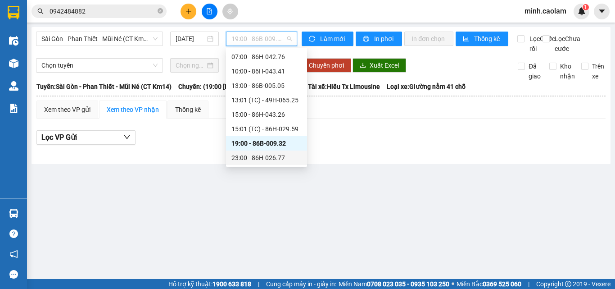
drag, startPoint x: 272, startPoint y: 158, endPoint x: 267, endPoint y: 162, distance: 6.4
click at [271, 158] on div "23:00 - 86H-026.77" at bounding box center [266, 158] width 70 height 10
